Goal: Information Seeking & Learning: Learn about a topic

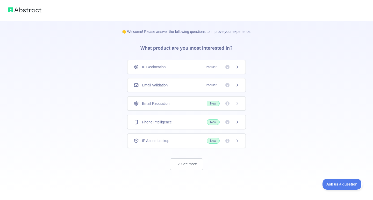
click at [236, 84] on icon at bounding box center [237, 85] width 4 height 4
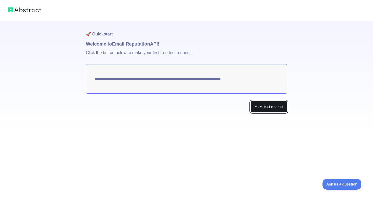
click at [261, 103] on button "Make test request" at bounding box center [269, 107] width 37 height 12
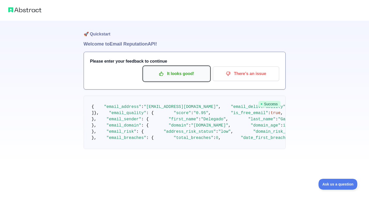
click at [191, 73] on p "It looks good!" at bounding box center [176, 73] width 59 height 9
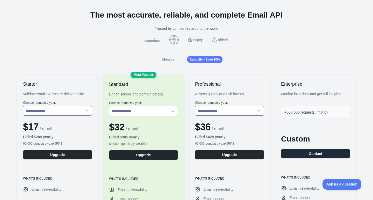
scroll to position [17, 0]
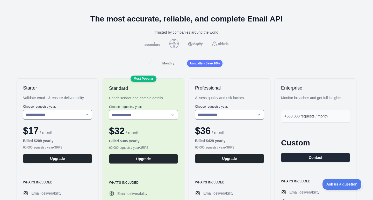
click at [164, 65] on div "Monthly" at bounding box center [168, 63] width 35 height 7
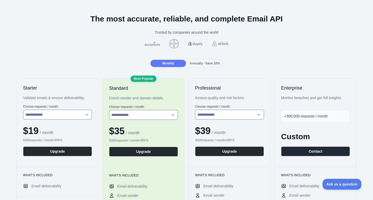
click at [193, 62] on span "Annually - Save 10%" at bounding box center [205, 64] width 30 height 4
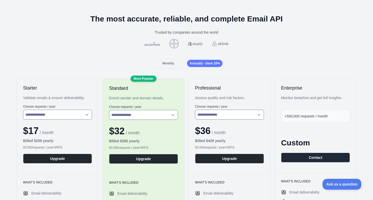
click at [167, 63] on span "Monthly" at bounding box center [168, 64] width 12 height 4
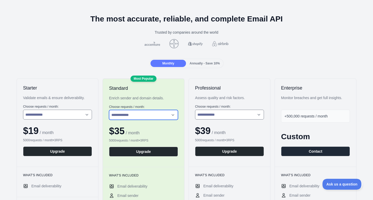
click at [134, 116] on select "**********" at bounding box center [143, 115] width 69 height 10
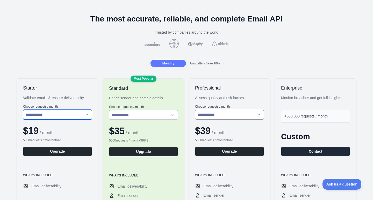
click at [83, 116] on select "**********" at bounding box center [57, 115] width 69 height 10
click at [23, 110] on select "**********" at bounding box center [57, 115] width 69 height 10
click at [67, 115] on select "**********" at bounding box center [57, 115] width 69 height 10
select select "*"
click at [23, 110] on select "**********" at bounding box center [57, 115] width 69 height 10
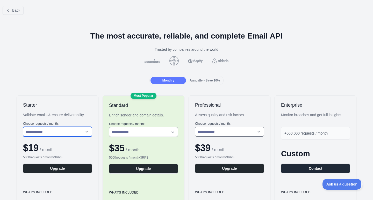
scroll to position [0, 0]
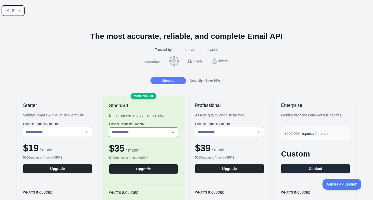
click at [18, 10] on span "Back" at bounding box center [16, 11] width 8 height 4
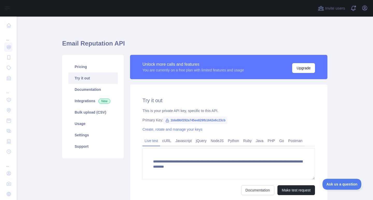
scroll to position [17, 0]
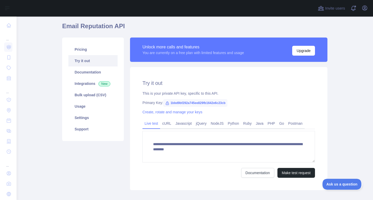
click at [166, 103] on icon at bounding box center [167, 103] width 4 height 4
click at [165, 103] on icon at bounding box center [167, 103] width 4 height 4
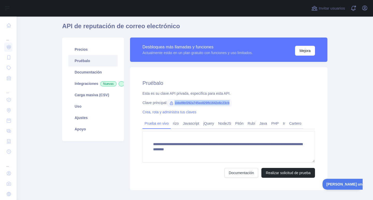
drag, startPoint x: 228, startPoint y: 104, endPoint x: 173, endPoint y: 104, distance: 55.7
click at [175, 104] on font "1bbd9bf292a745ee829fb1642e6c23cb" at bounding box center [202, 103] width 55 height 4
copy font "1bbd9bf292a745ee829fb1642e6c23cb"
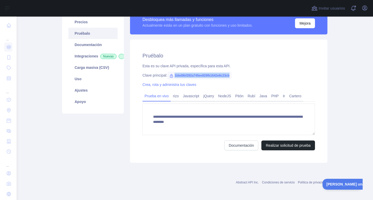
scroll to position [46, 0]
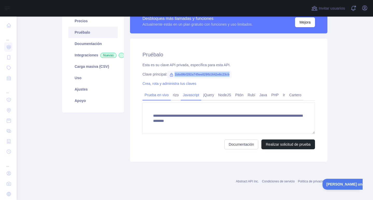
click at [183, 97] on font "Javascript" at bounding box center [191, 95] width 16 height 4
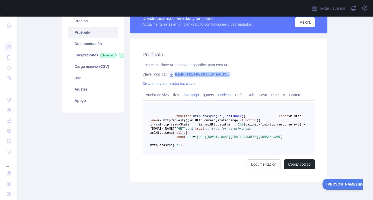
click at [223, 98] on link "NodeJS" at bounding box center [224, 95] width 17 height 8
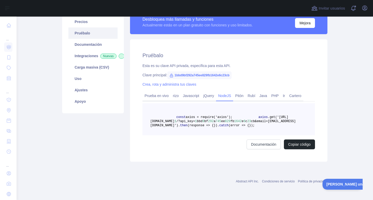
click at [188, 118] on pre "const axios = require('axios'); axios .get('[URL][DOMAIN_NAME] 1 /?api_key= 1 b…" at bounding box center [228, 119] width 173 height 32
click at [190, 118] on span "axios = require('axios');" at bounding box center [209, 118] width 47 height 4
click at [192, 96] on font "Javascript" at bounding box center [191, 96] width 16 height 4
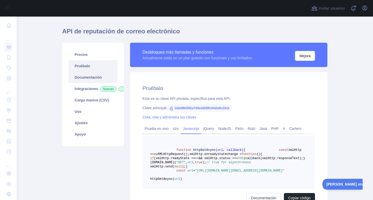
scroll to position [11, 0]
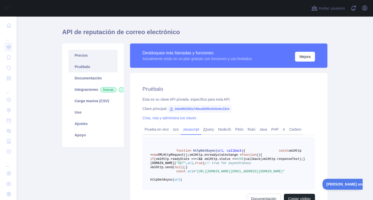
click at [80, 56] on font "Precios" at bounding box center [81, 55] width 13 height 4
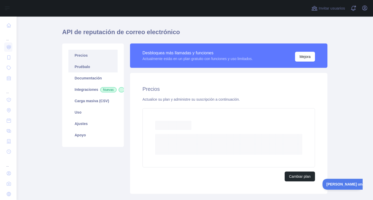
click at [81, 63] on link "Pruébalo" at bounding box center [92, 66] width 49 height 11
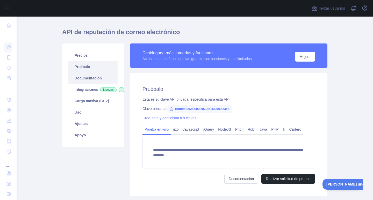
click at [84, 74] on link "Documentación" at bounding box center [92, 78] width 49 height 11
click at [84, 103] on link "Carga masiva (CSV)" at bounding box center [92, 100] width 49 height 11
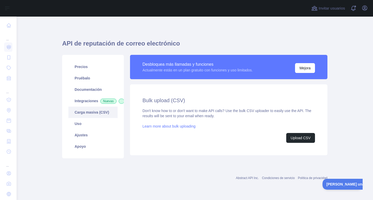
scroll to position [2, 0]
click at [78, 126] on font "Uso" at bounding box center [78, 124] width 7 height 4
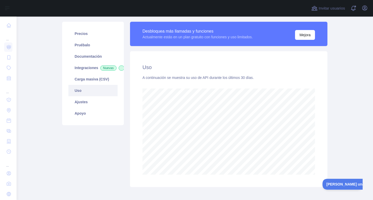
scroll to position [36, 0]
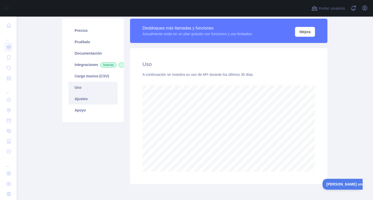
click at [80, 101] on font "Ajustes" at bounding box center [81, 99] width 13 height 4
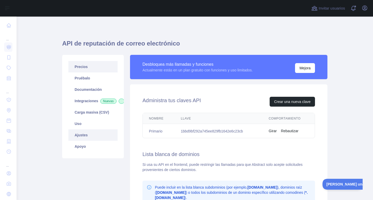
click at [90, 69] on link "Precios" at bounding box center [92, 66] width 49 height 11
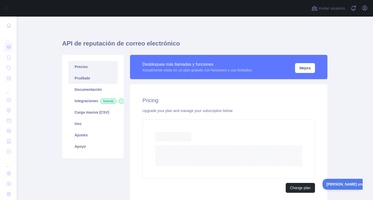
click at [77, 81] on link "Pruébalo" at bounding box center [92, 78] width 49 height 11
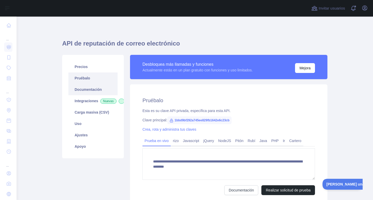
click at [84, 88] on font "Documentación" at bounding box center [88, 90] width 27 height 4
